Goal: Navigation & Orientation: Find specific page/section

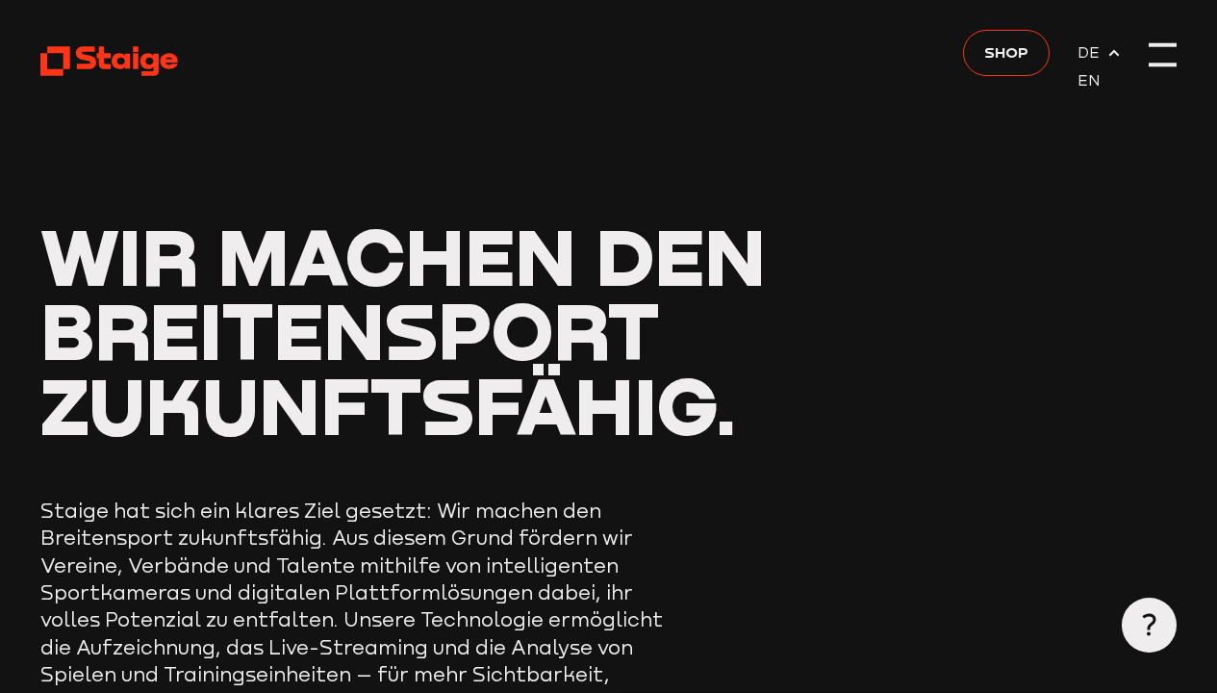
click at [1151, 53] on div at bounding box center [1162, 53] width 27 height 27
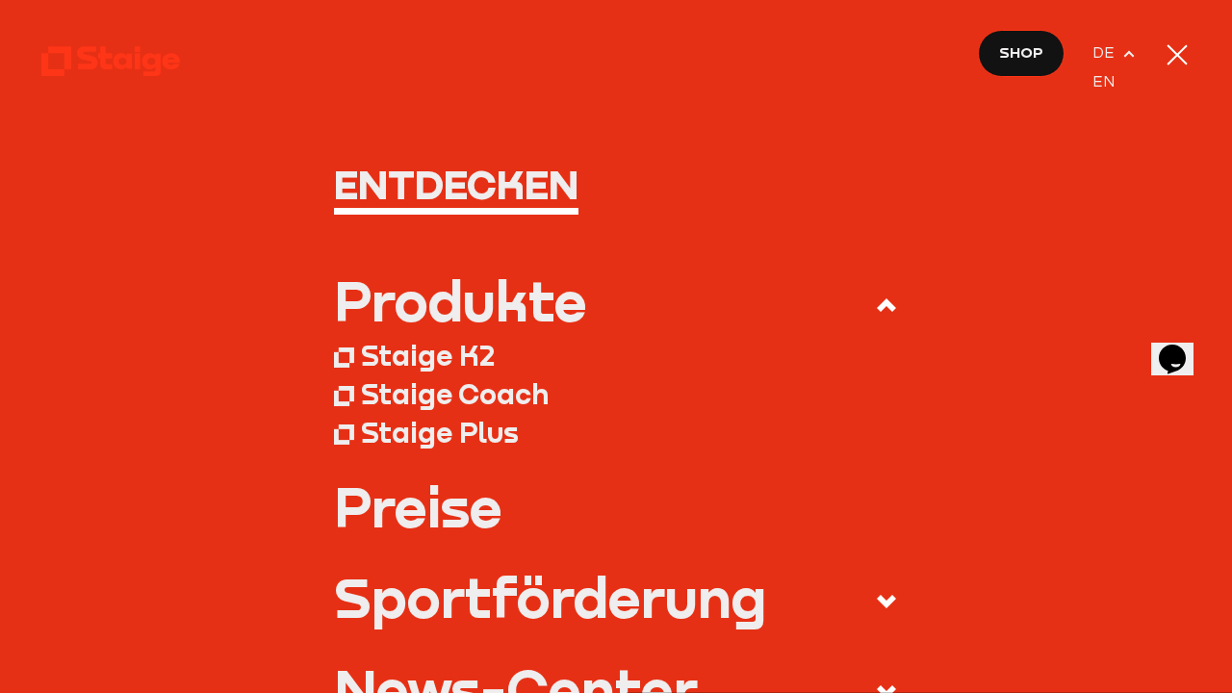
click at [1153, 54] on nav "Entdecken Produkte Staige K2 Staige Coach Staige Plus Preise Blog FAQ" at bounding box center [616, 346] width 1232 height 693
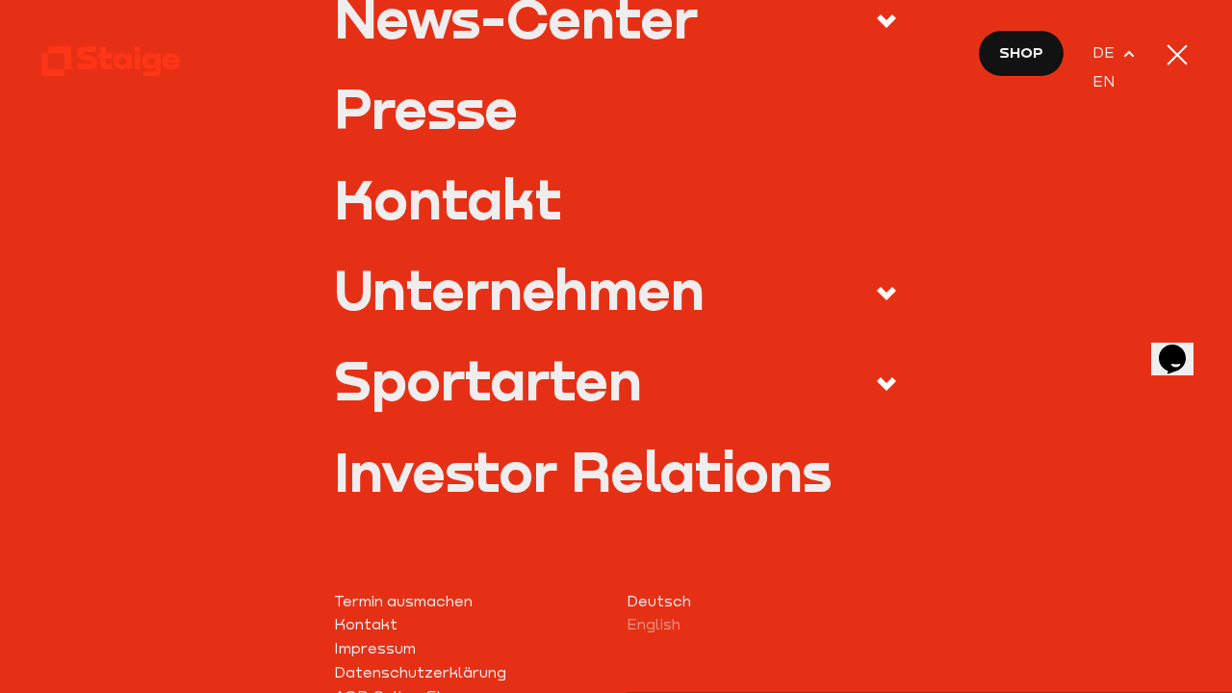
scroll to position [675, 0]
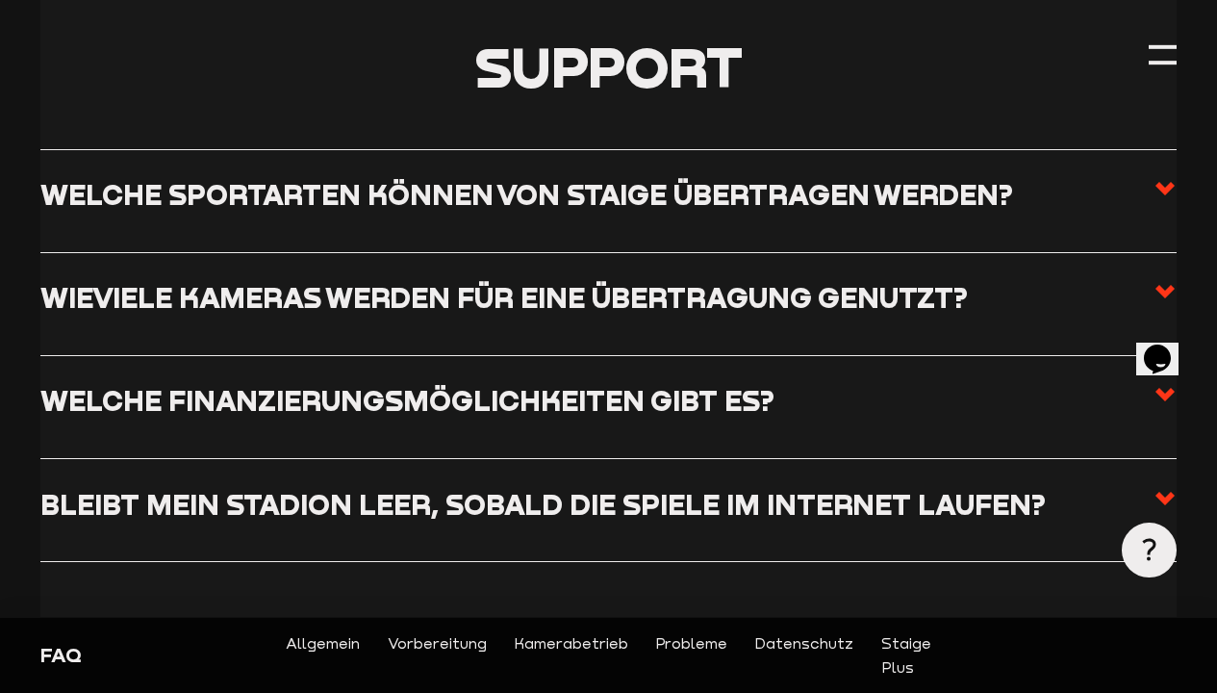
scroll to position [472, 0]
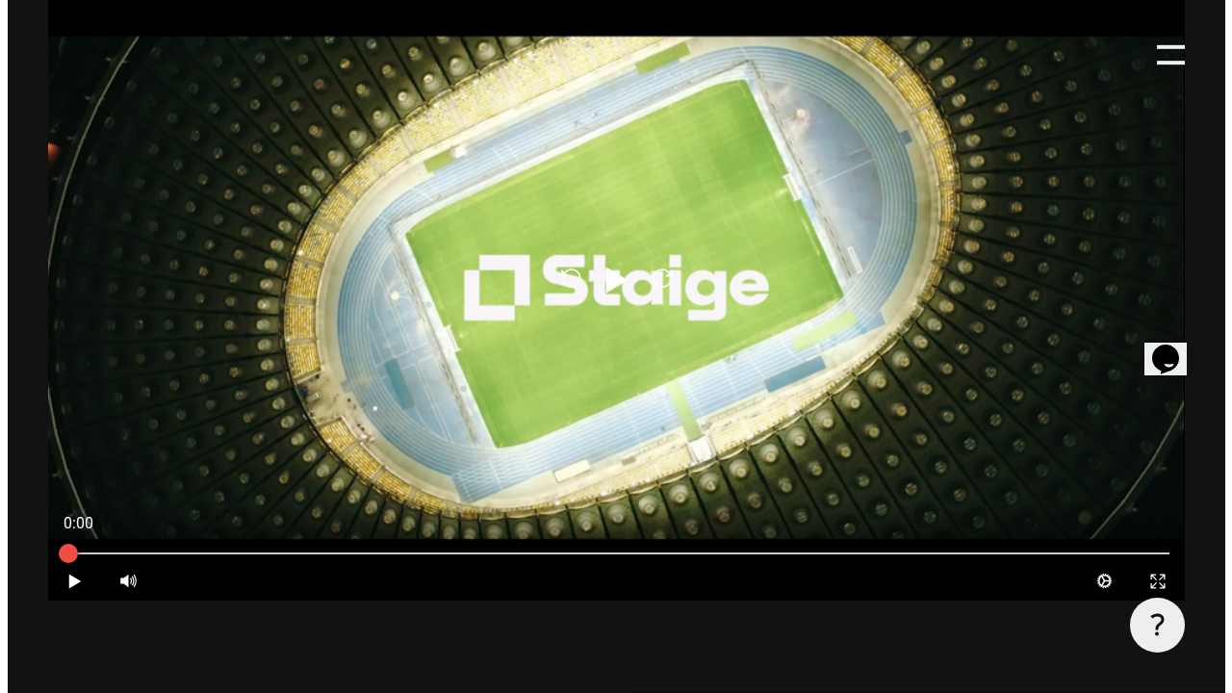
scroll to position [1923, 0]
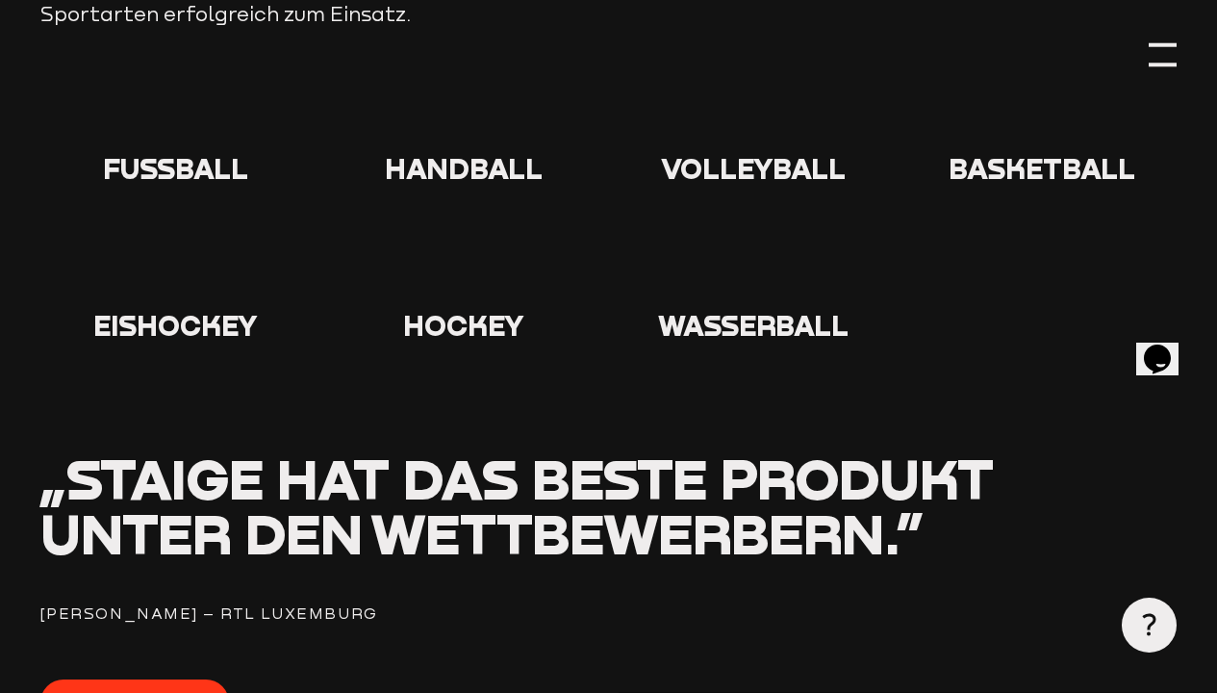
click at [1167, 66] on div at bounding box center [1162, 53] width 27 height 27
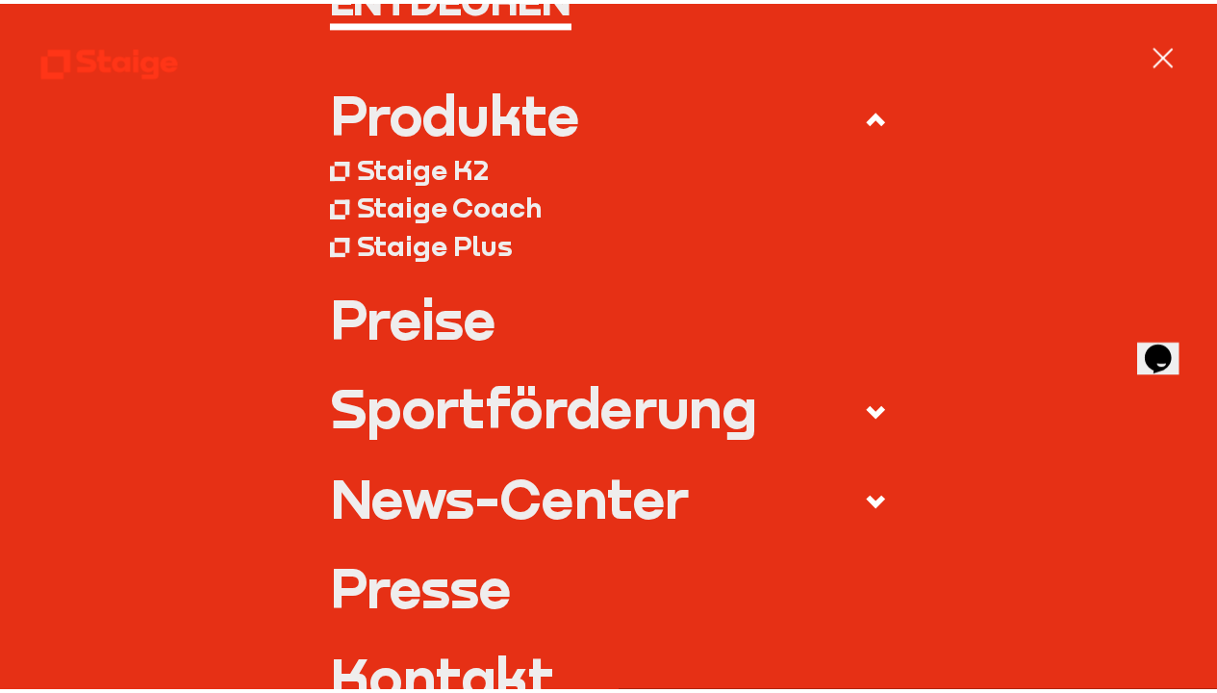
scroll to position [0, 0]
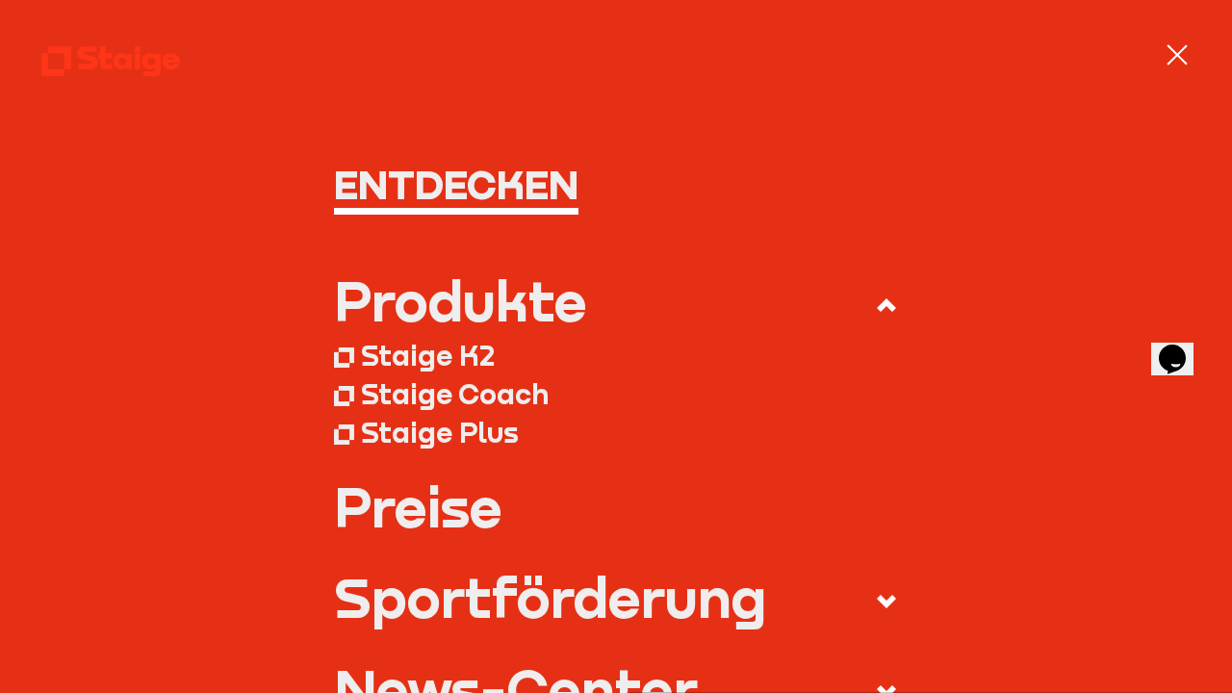
click at [1181, 59] on div at bounding box center [1176, 54] width 20 height 20
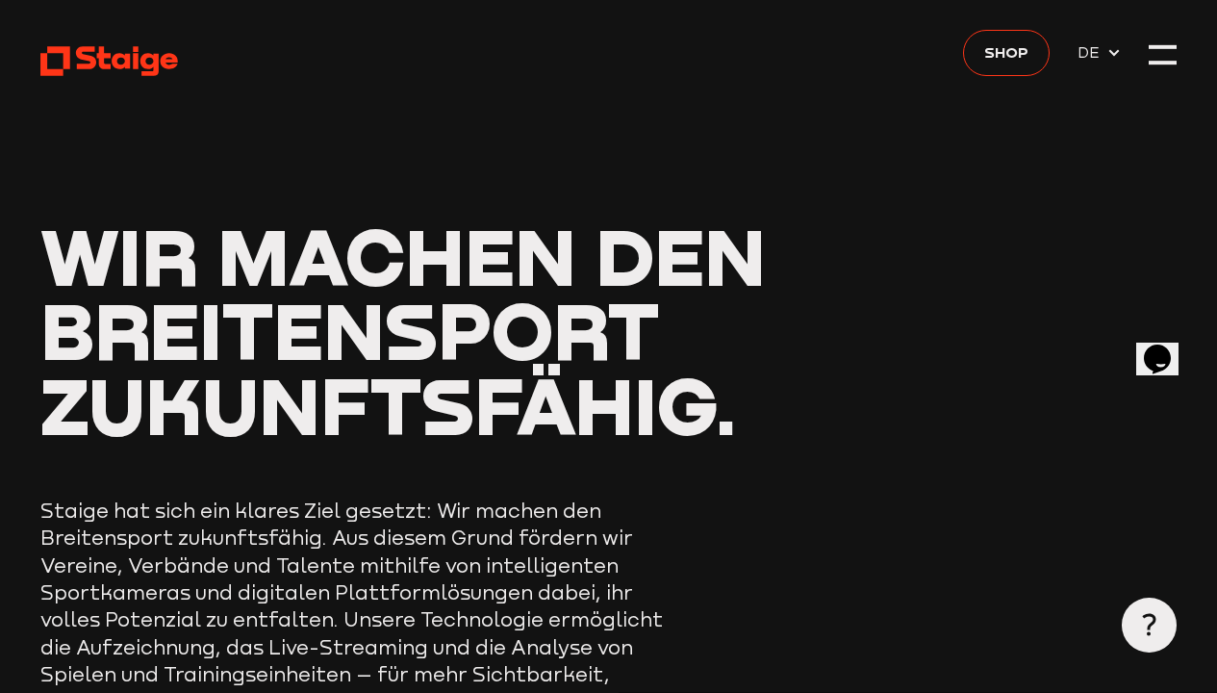
click at [1113, 47] on icon at bounding box center [1114, 52] width 15 height 15
click at [1152, 48] on div at bounding box center [1162, 53] width 27 height 27
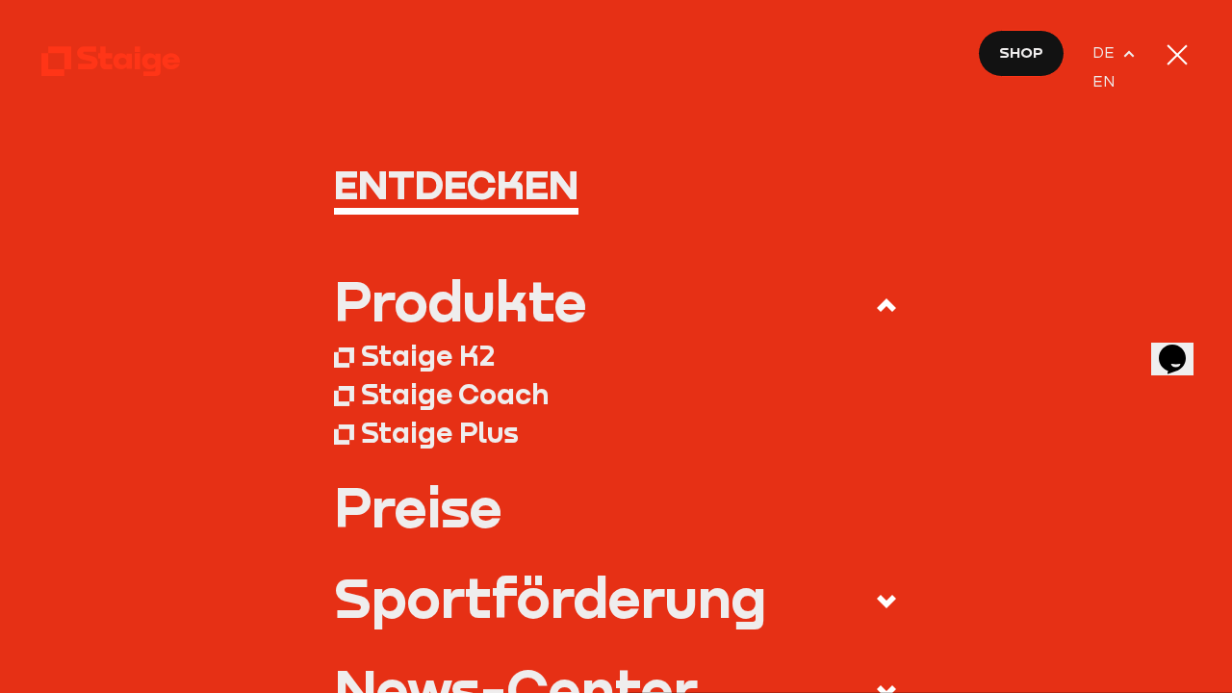
click at [1164, 54] on div at bounding box center [1176, 54] width 27 height 27
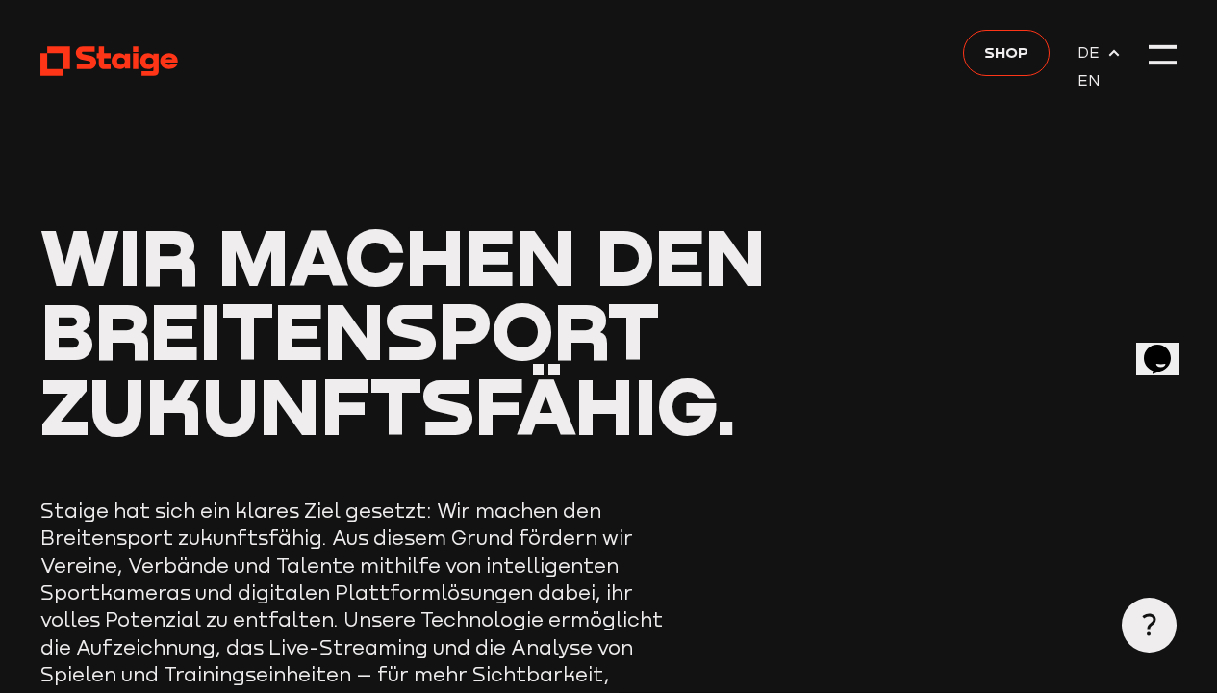
click at [119, 57] on use at bounding box center [110, 61] width 139 height 30
click at [127, 55] on use at bounding box center [110, 61] width 139 height 30
